Goal: Task Accomplishment & Management: Use online tool/utility

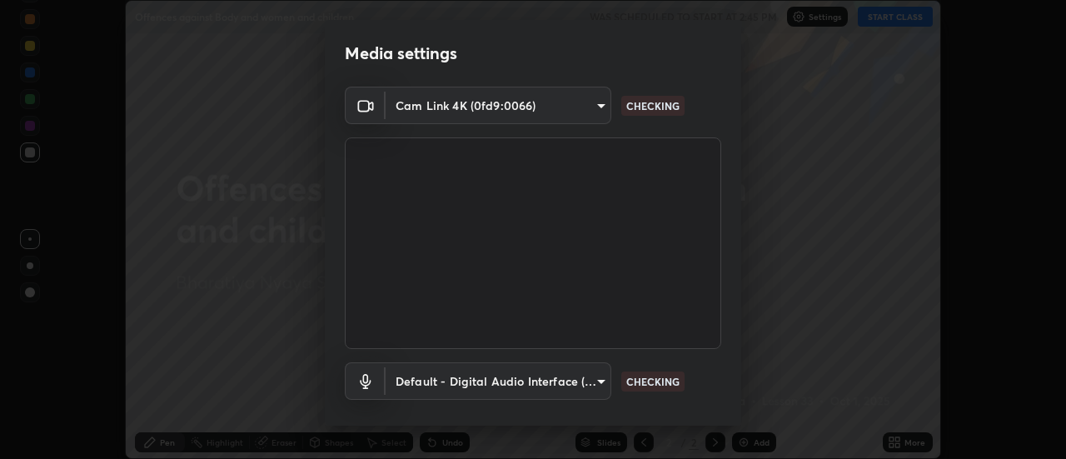
scroll to position [87, 0]
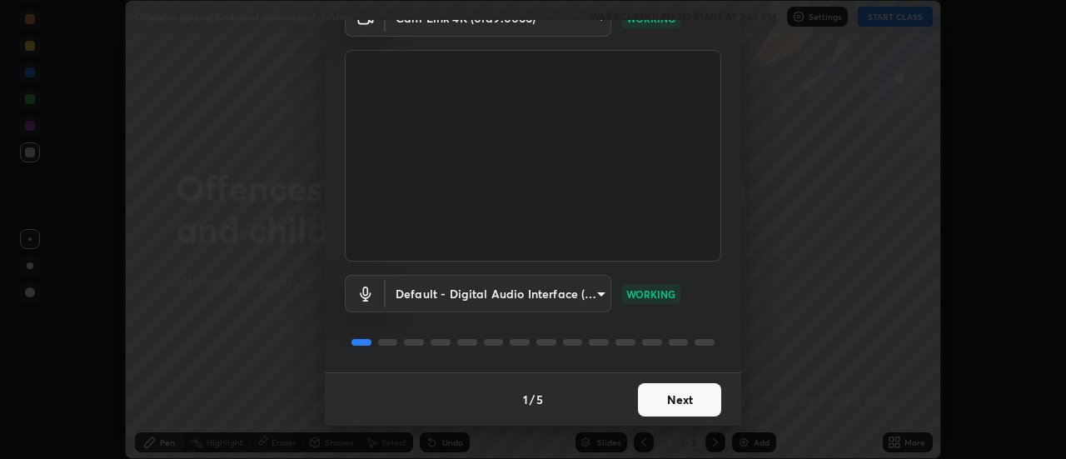
click at [685, 399] on button "Next" at bounding box center [679, 399] width 83 height 33
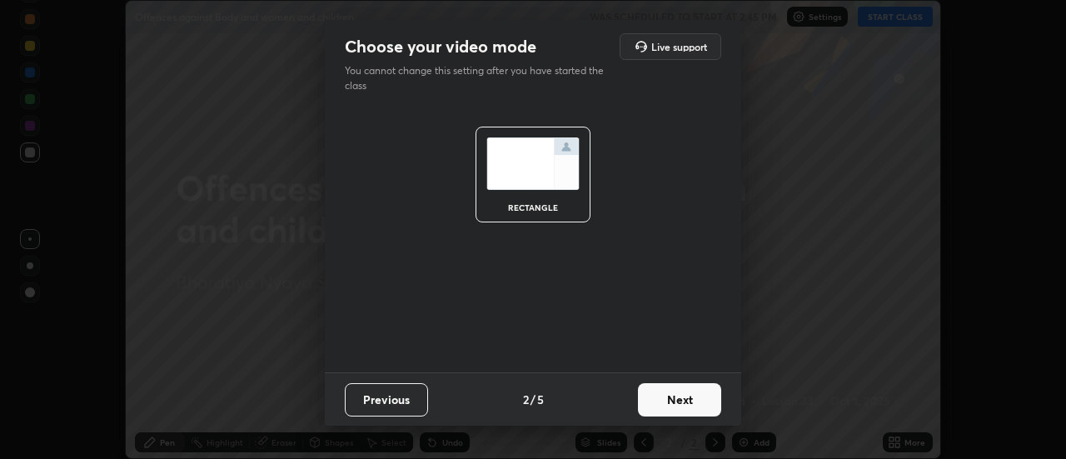
scroll to position [0, 0]
click at [687, 399] on button "Next" at bounding box center [679, 399] width 83 height 33
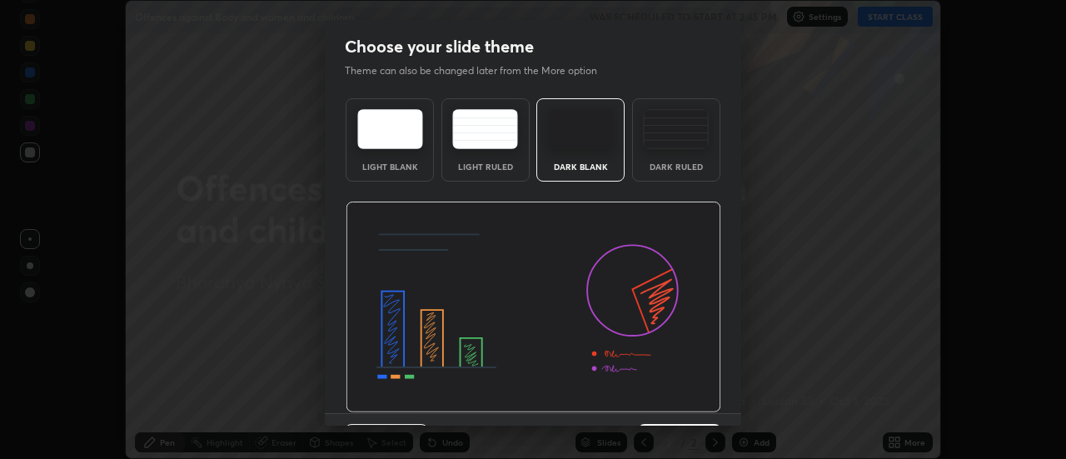
scroll to position [41, 0]
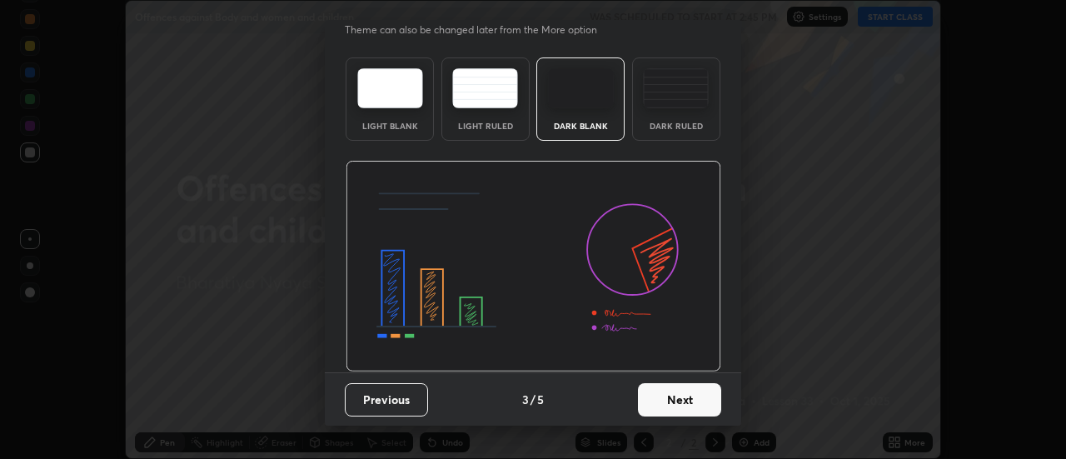
click at [688, 403] on button "Next" at bounding box center [679, 399] width 83 height 33
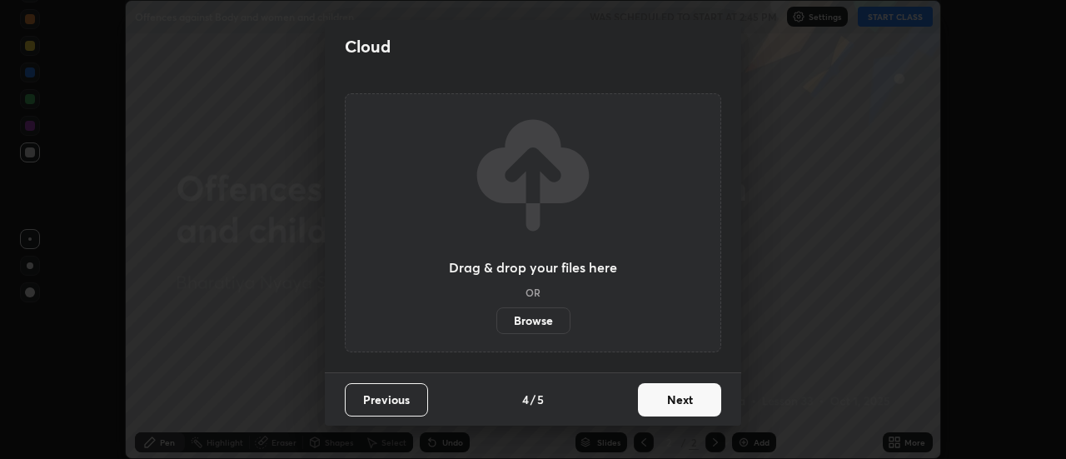
click at [690, 398] on button "Next" at bounding box center [679, 399] width 83 height 33
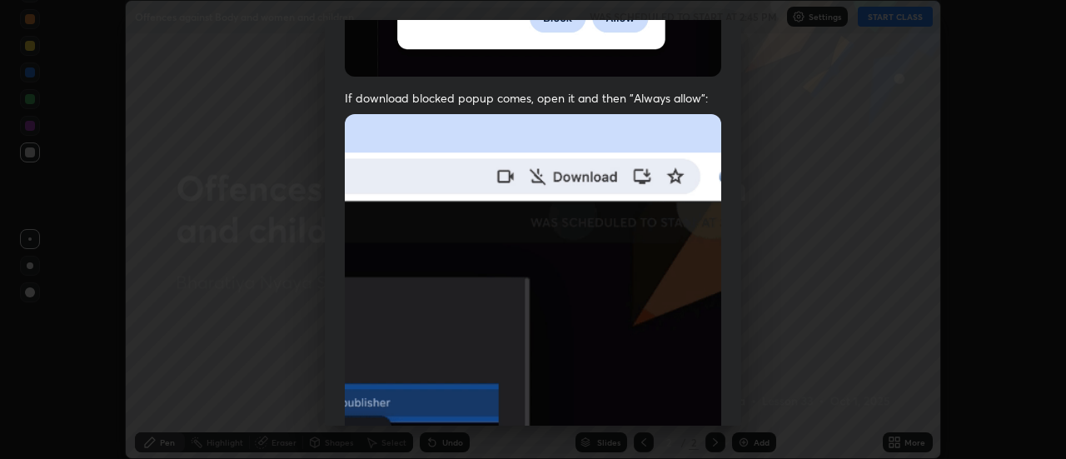
scroll to position [427, 0]
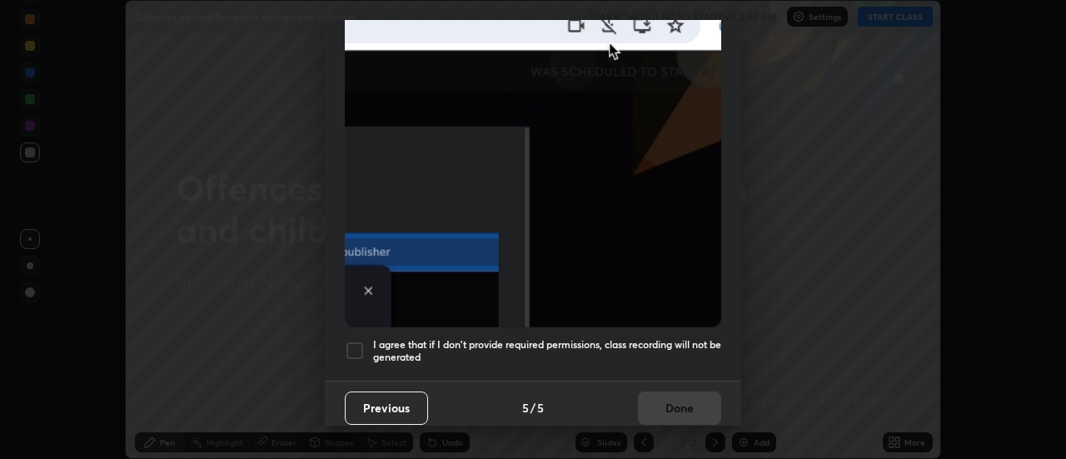
click at [512, 338] on h5 "I agree that if I don't provide required permissions, class recording will not …" at bounding box center [547, 351] width 348 height 26
click at [680, 396] on button "Done" at bounding box center [679, 408] width 83 height 33
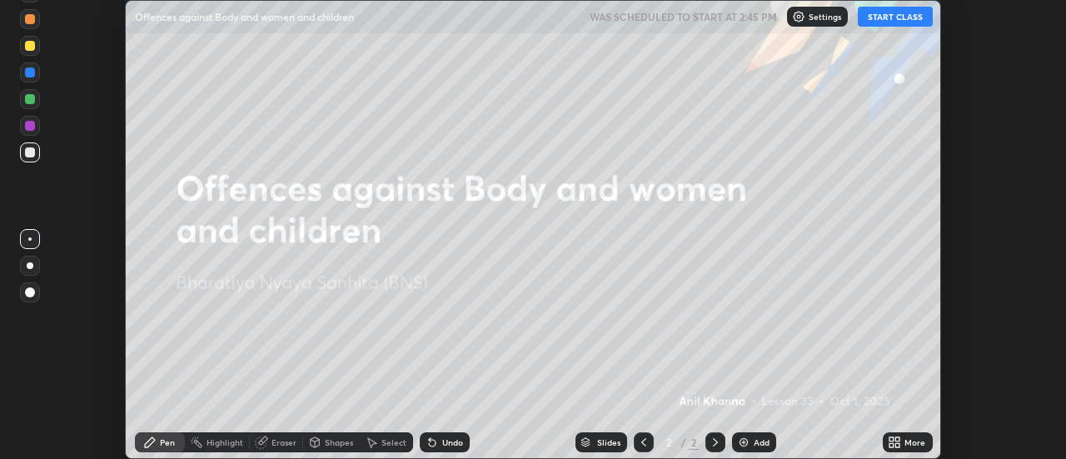
click at [904, 444] on div "More" at bounding box center [908, 442] width 50 height 20
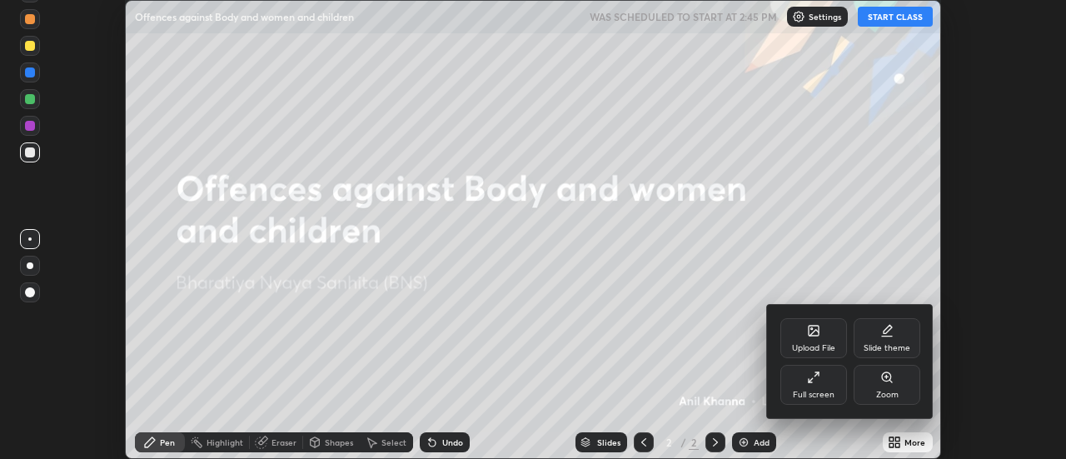
click at [877, 328] on div "Slide theme" at bounding box center [887, 338] width 67 height 40
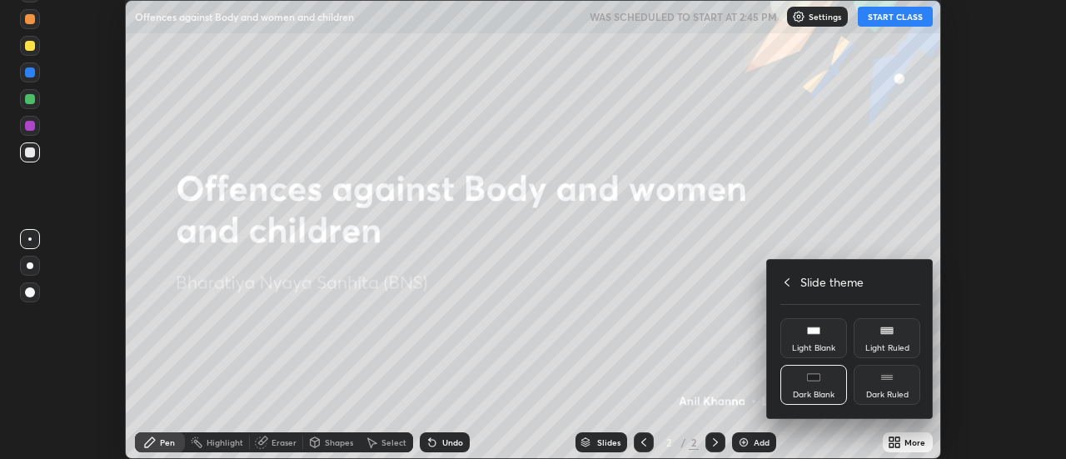
click at [815, 330] on rect at bounding box center [813, 330] width 12 height 7
click at [760, 437] on div at bounding box center [533, 229] width 1066 height 459
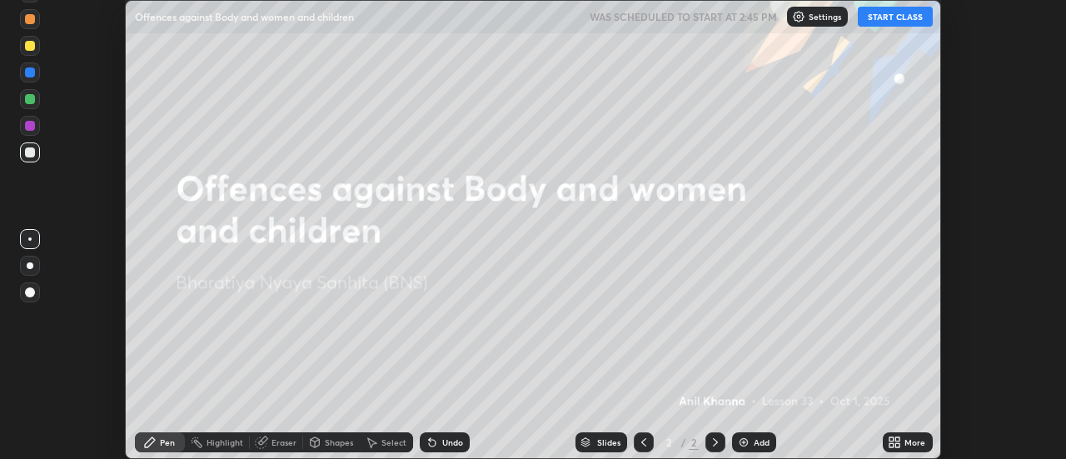
click at [757, 437] on div "Upload File Slide theme Full screen Zoom Slide theme Light Blank Light Ruled Da…" at bounding box center [533, 229] width 1066 height 459
click at [757, 440] on div "Add" at bounding box center [762, 442] width 16 height 8
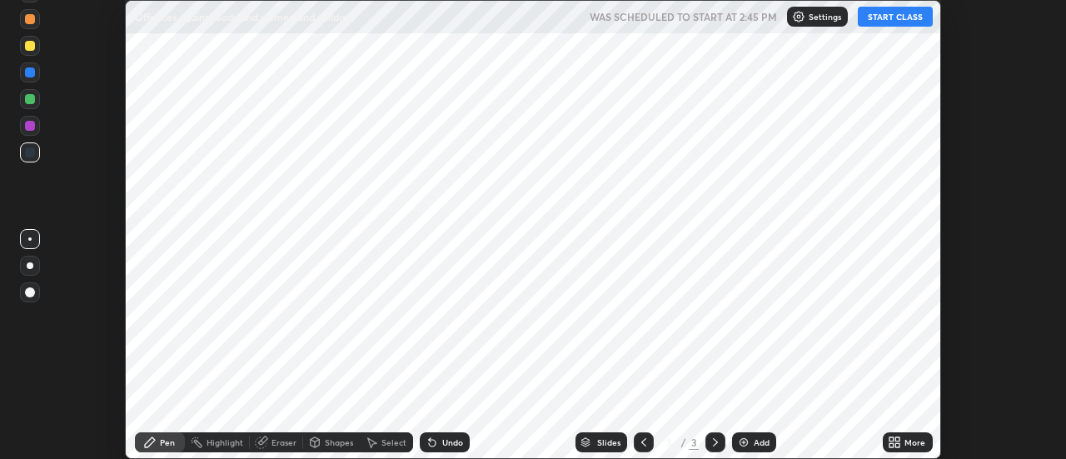
click at [887, 9] on button "START CLASS" at bounding box center [895, 17] width 75 height 20
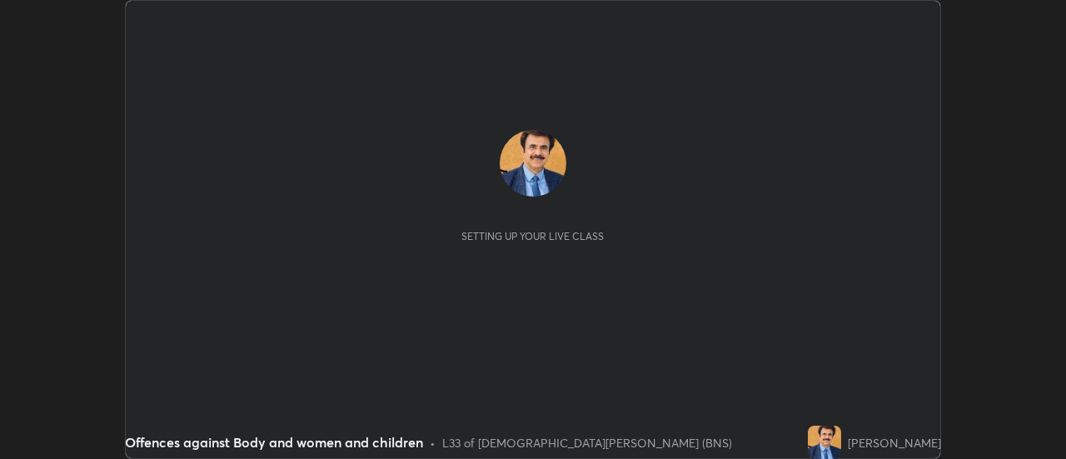
scroll to position [459, 1066]
